Goal: Book appointment/travel/reservation

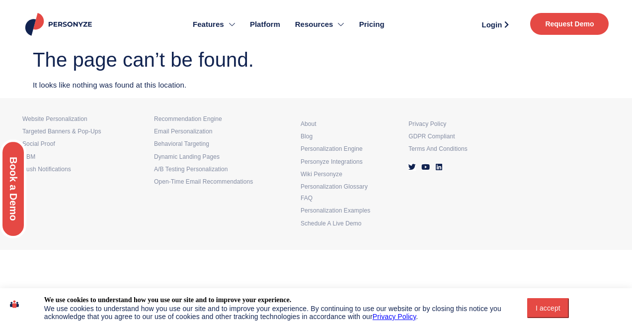
click at [577, 25] on span "Request Demo" at bounding box center [569, 23] width 49 height 7
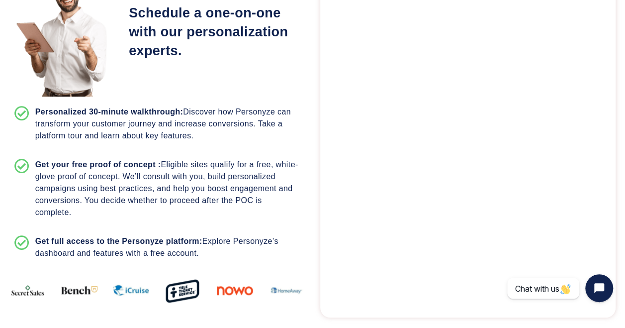
scroll to position [206, 0]
